Goal: Register for event/course

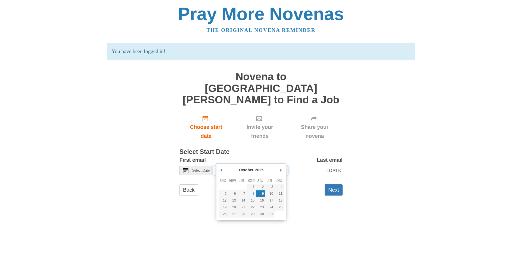
click at [264, 166] on input "Thursday, October 9th" at bounding box center [250, 170] width 75 height 9
type input "Wednesday, October 8th"
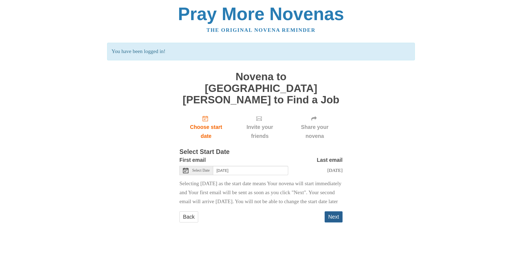
click at [336, 216] on button "Next" at bounding box center [333, 216] width 18 height 11
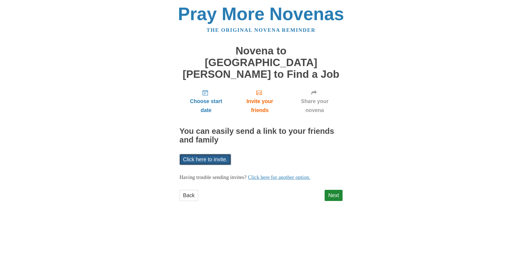
click at [219, 154] on link "Click here to invite." at bounding box center [205, 159] width 52 height 11
click at [347, 164] on div "Pray More Novenas The original novena reminder Novena to St. Joseph to Find a J…" at bounding box center [261, 108] width 318 height 217
click at [338, 190] on link "Next" at bounding box center [333, 195] width 18 height 11
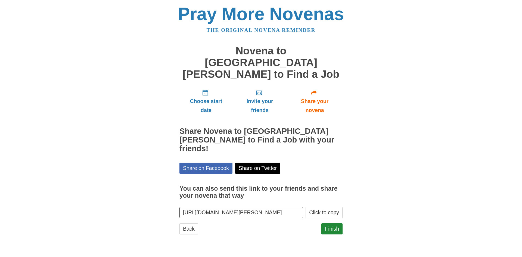
click at [286, 207] on input "[URL][DOMAIN_NAME][PERSON_NAME]" at bounding box center [241, 212] width 124 height 11
click at [393, 135] on div "Pray More Novenas The original novena reminder Novena to [GEOGRAPHIC_DATA][PERS…" at bounding box center [261, 125] width 318 height 250
click at [330, 207] on button "Click to copy" at bounding box center [323, 212] width 37 height 11
click at [334, 223] on link "Finish" at bounding box center [331, 228] width 21 height 11
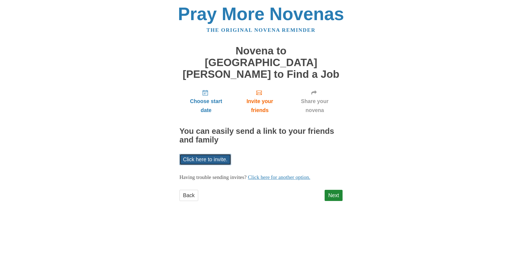
click at [216, 154] on link "Click here to invite." at bounding box center [205, 159] width 52 height 11
